Goal: Task Accomplishment & Management: Complete application form

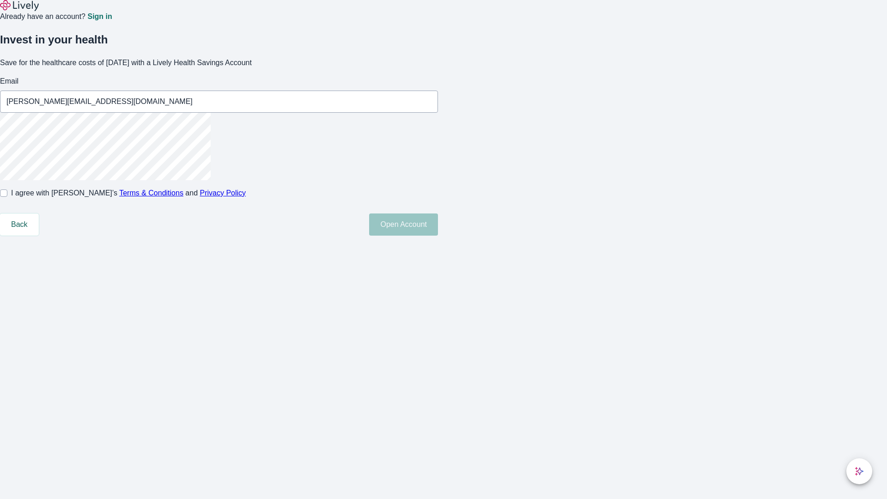
click at [7, 197] on input "I agree with Lively’s Terms & Conditions and Privacy Policy" at bounding box center [3, 192] width 7 height 7
checkbox input "true"
click at [438, 236] on button "Open Account" at bounding box center [403, 224] width 69 height 22
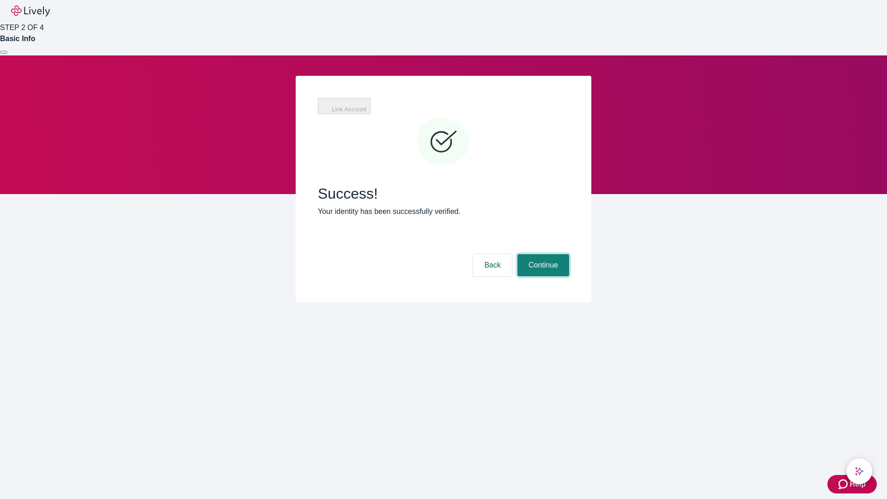
click at [542, 254] on button "Continue" at bounding box center [543, 265] width 52 height 22
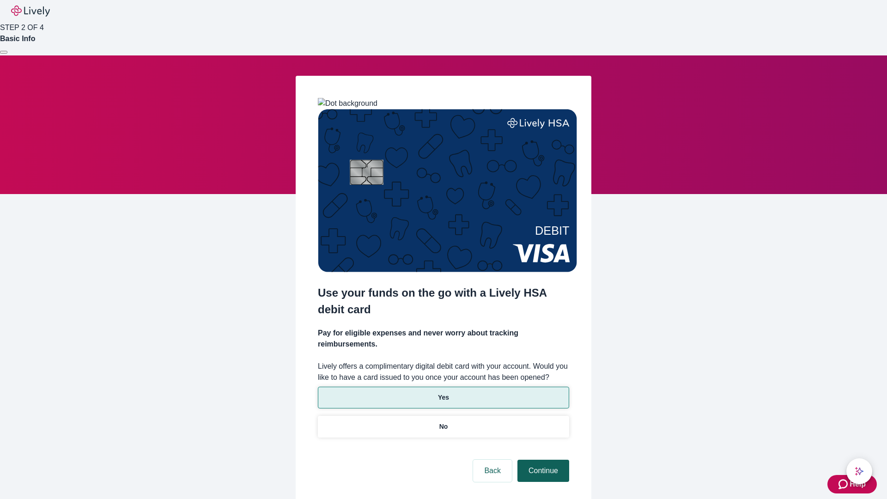
click at [443, 393] on p "Yes" at bounding box center [443, 398] width 11 height 10
click at [542, 460] on button "Continue" at bounding box center [543, 471] width 52 height 22
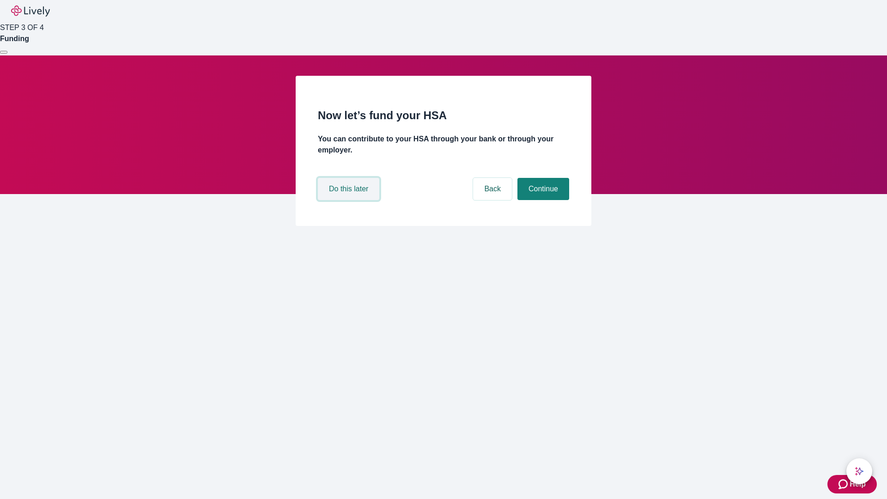
click at [350, 200] on button "Do this later" at bounding box center [348, 189] width 61 height 22
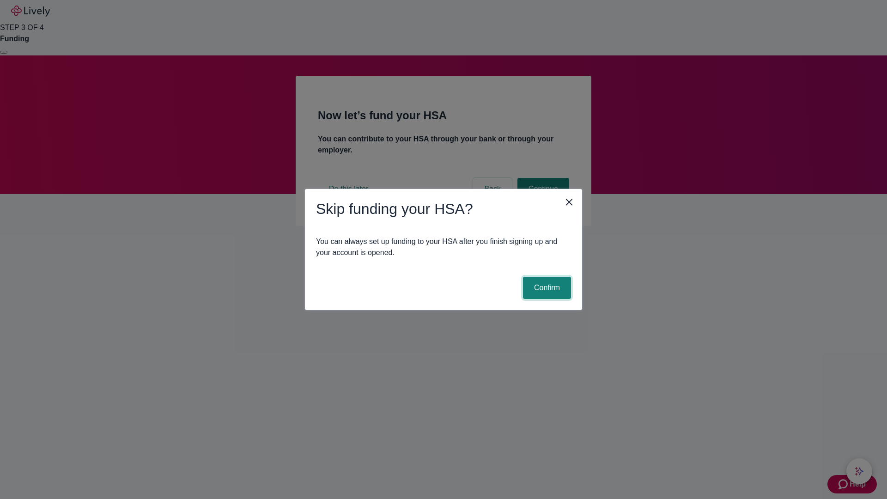
click at [546, 288] on button "Confirm" at bounding box center [547, 288] width 48 height 22
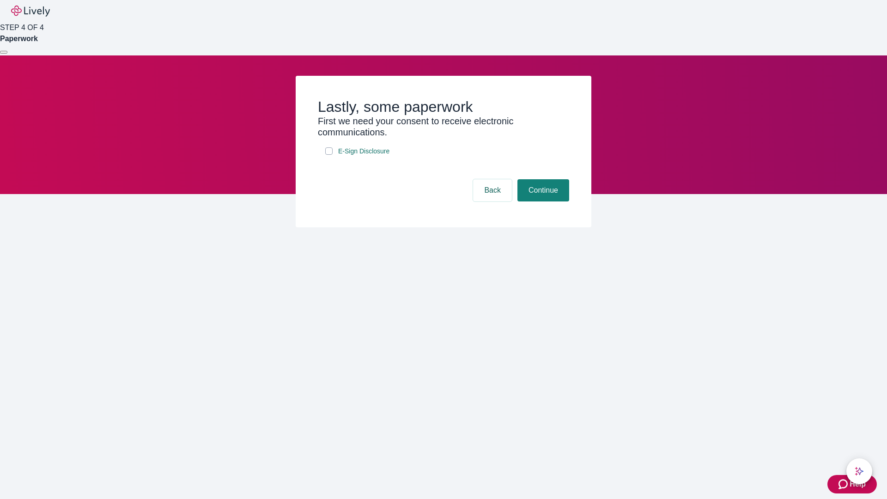
click at [329, 155] on input "E-Sign Disclosure" at bounding box center [328, 150] width 7 height 7
checkbox input "true"
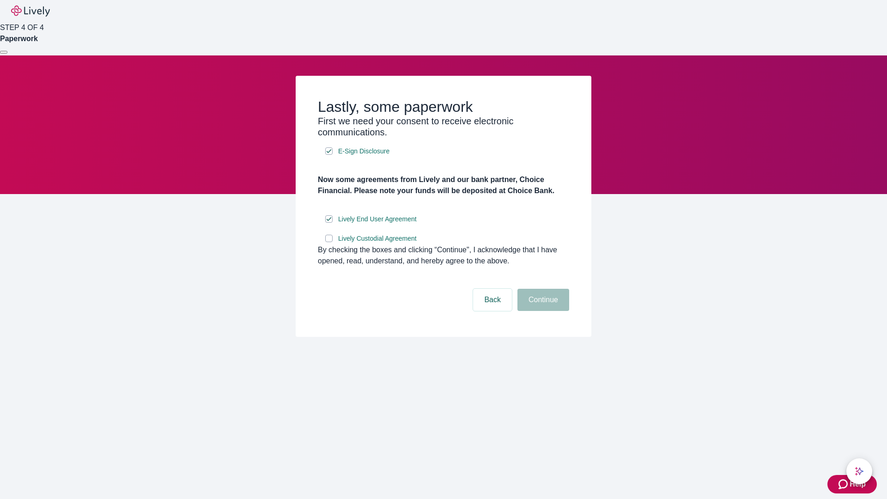
click at [329, 242] on input "Lively Custodial Agreement" at bounding box center [328, 238] width 7 height 7
checkbox input "true"
click at [542, 311] on button "Continue" at bounding box center [543, 300] width 52 height 22
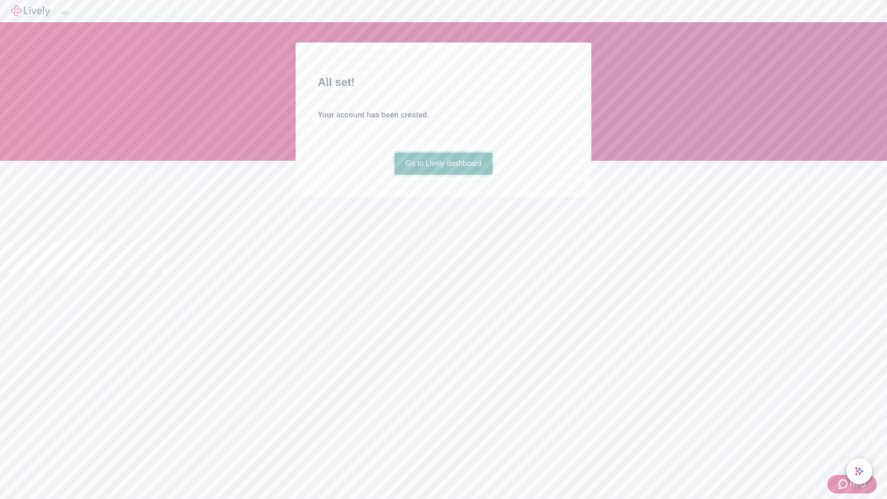
click at [443, 175] on link "Go to Lively dashboard" at bounding box center [444, 163] width 98 height 22
